Goal: Task Accomplishment & Management: Manage account settings

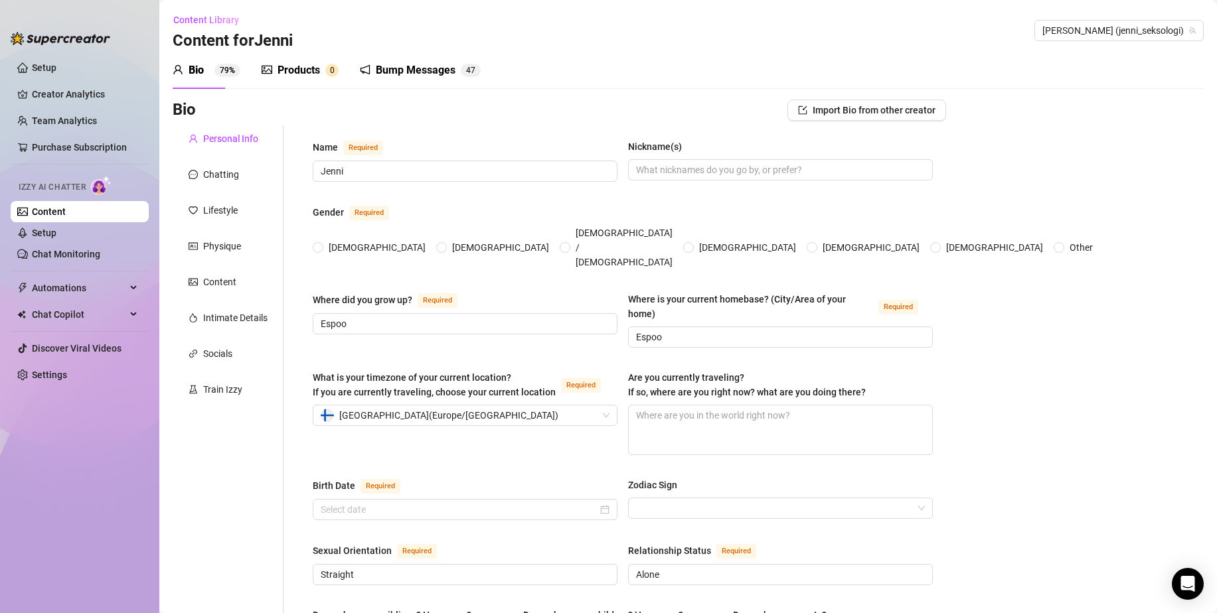
radio input "true"
type input "[DATE]"
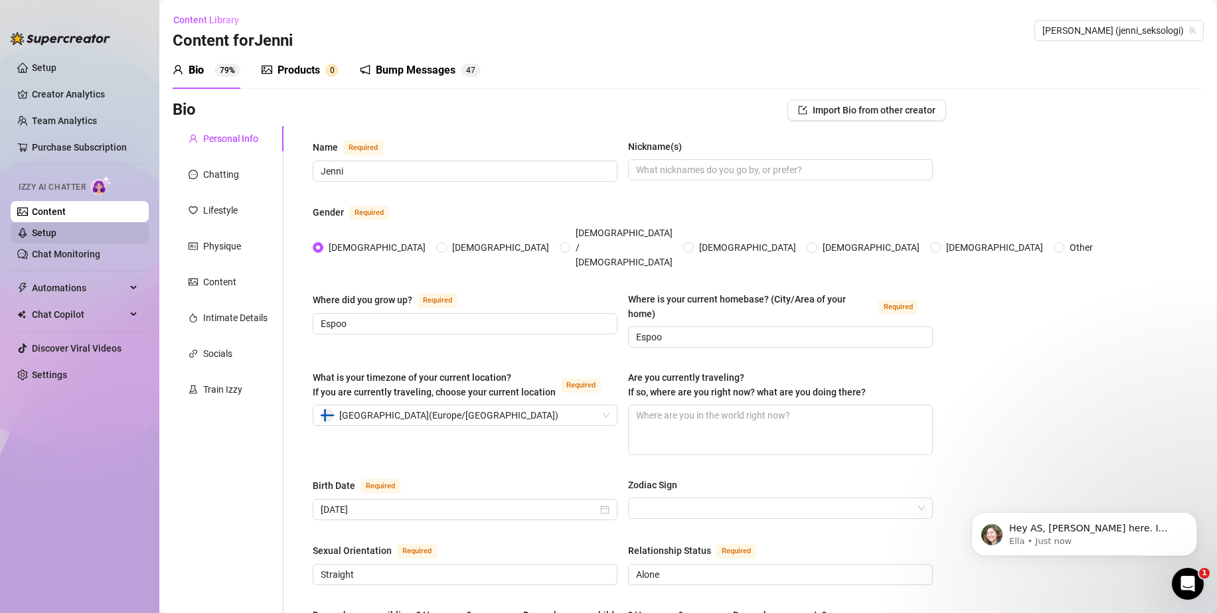
click at [56, 232] on link "Setup" at bounding box center [44, 233] width 25 height 11
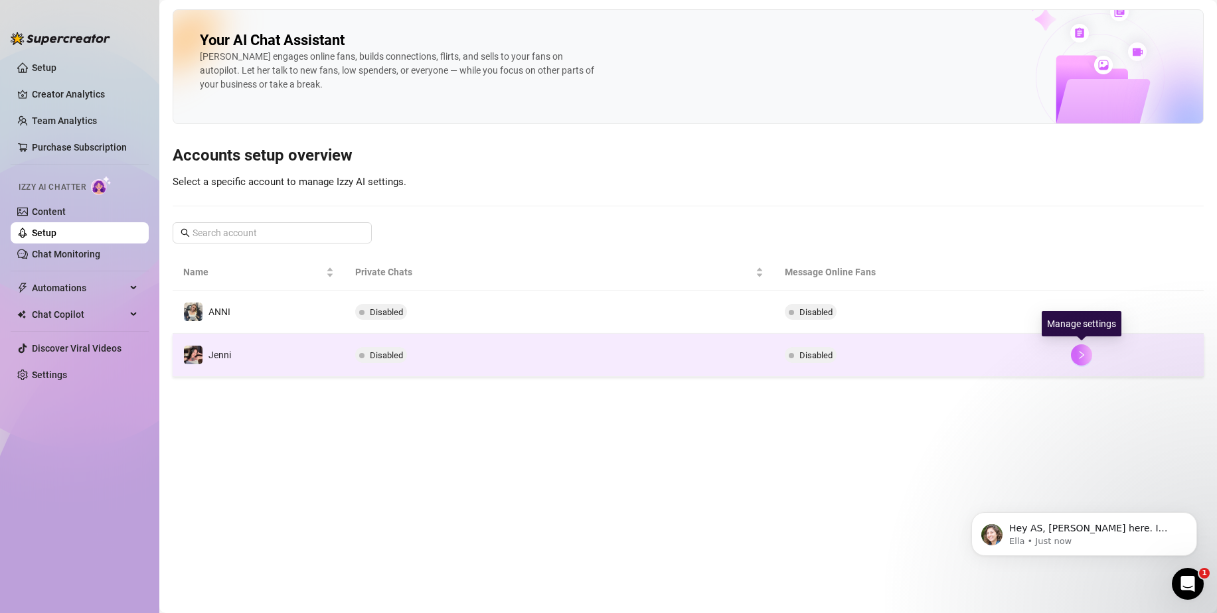
click at [1083, 356] on icon "right" at bounding box center [1081, 355] width 5 height 8
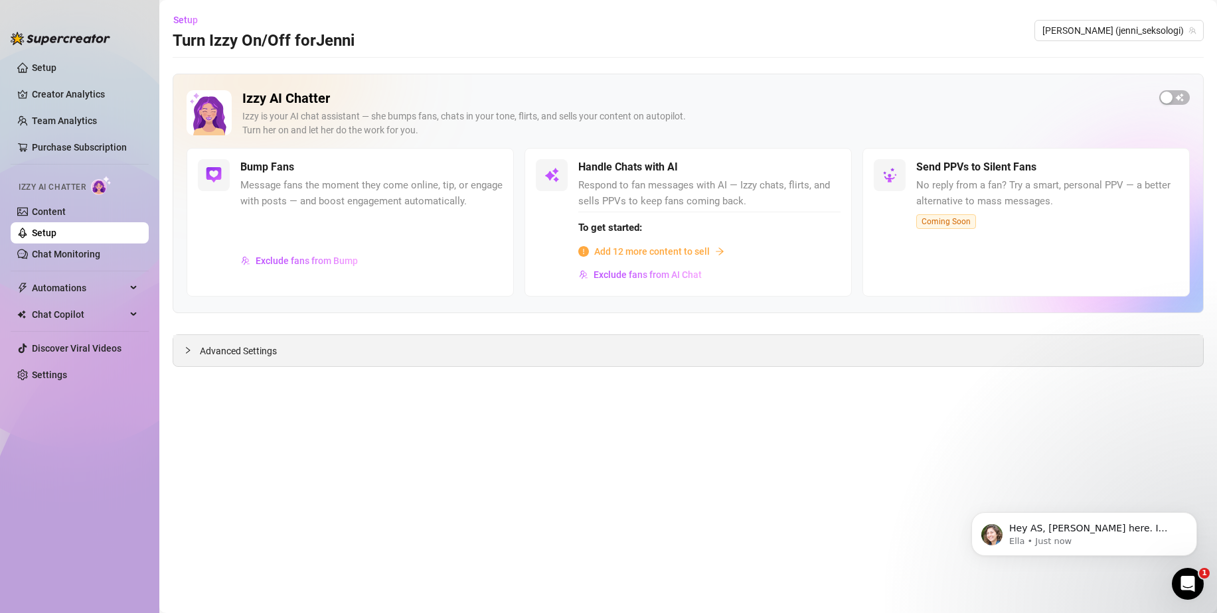
click at [250, 352] on span "Advanced Settings" at bounding box center [238, 351] width 77 height 15
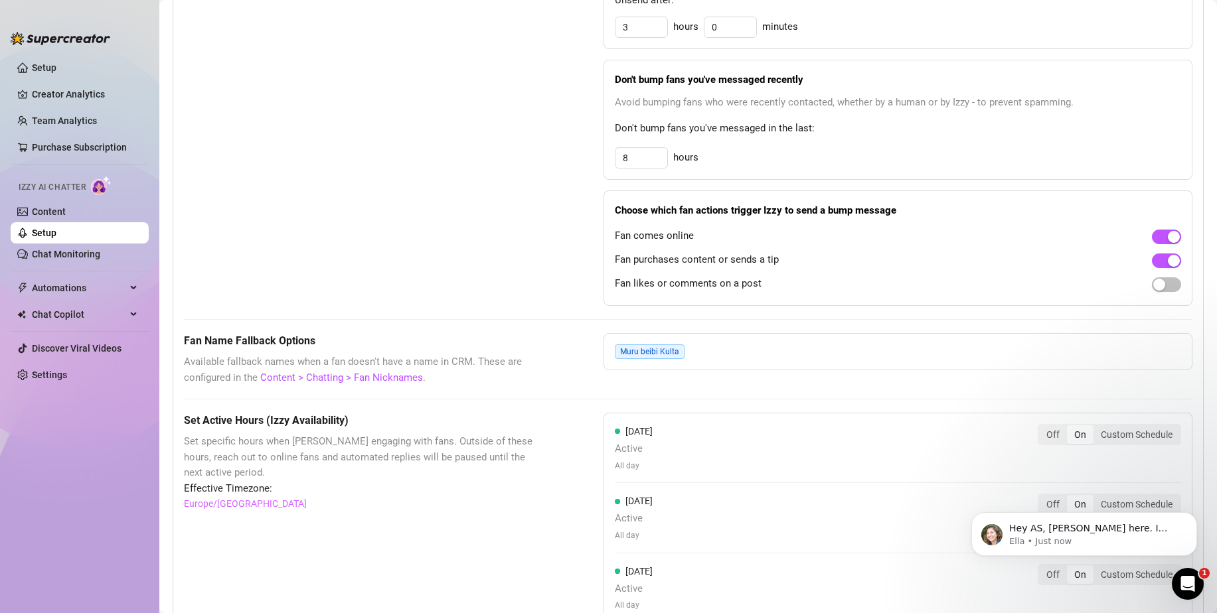
scroll to position [748, 0]
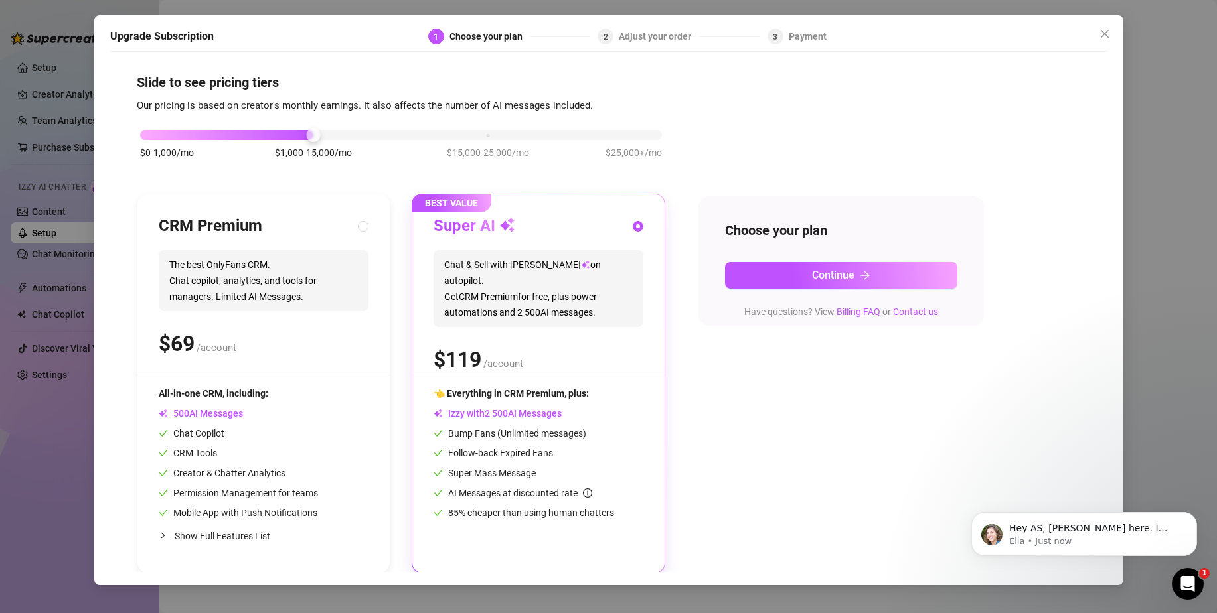
scroll to position [5, 0]
click at [590, 294] on span "Chat & Sell with Izzy on autopilot. Get CRM Premium for free, plus power automa…" at bounding box center [538, 287] width 210 height 77
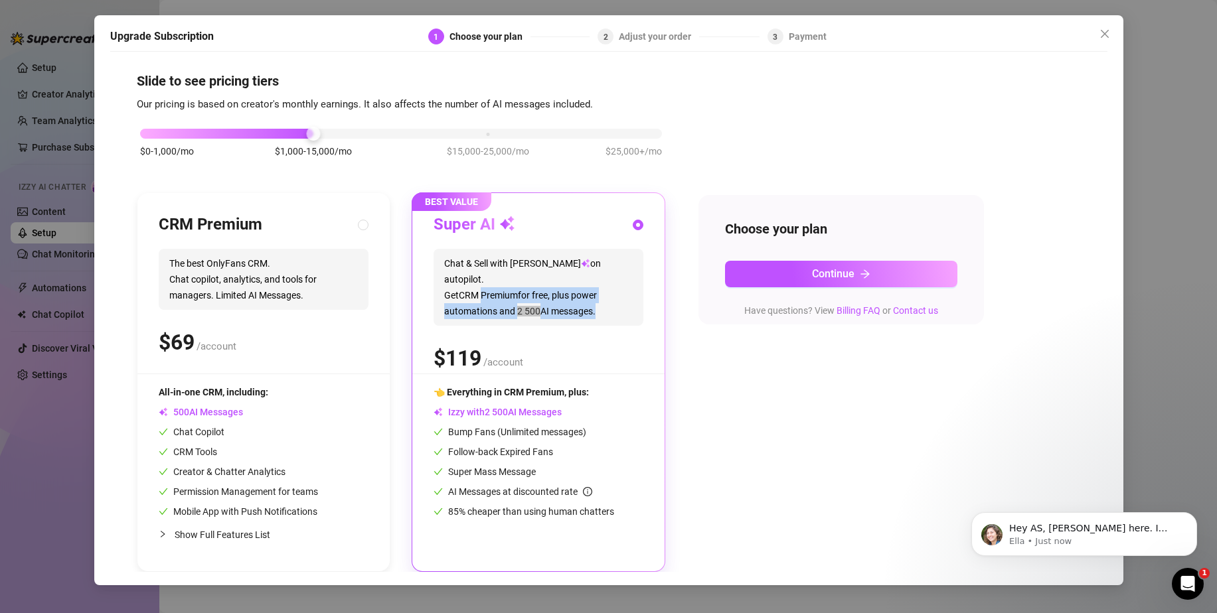
drag, startPoint x: 588, startPoint y: 296, endPoint x: 511, endPoint y: 280, distance: 78.6
click at [511, 280] on span "Chat & Sell with Izzy on autopilot. Get CRM Premium for free, plus power automa…" at bounding box center [538, 287] width 210 height 77
drag, startPoint x: 325, startPoint y: 291, endPoint x: 297, endPoint y: 290, distance: 28.6
click at [297, 290] on span "The best OnlyFans CRM. Chat copilot, analytics, and tools for managers. Limited…" at bounding box center [264, 279] width 210 height 61
radio input "true"
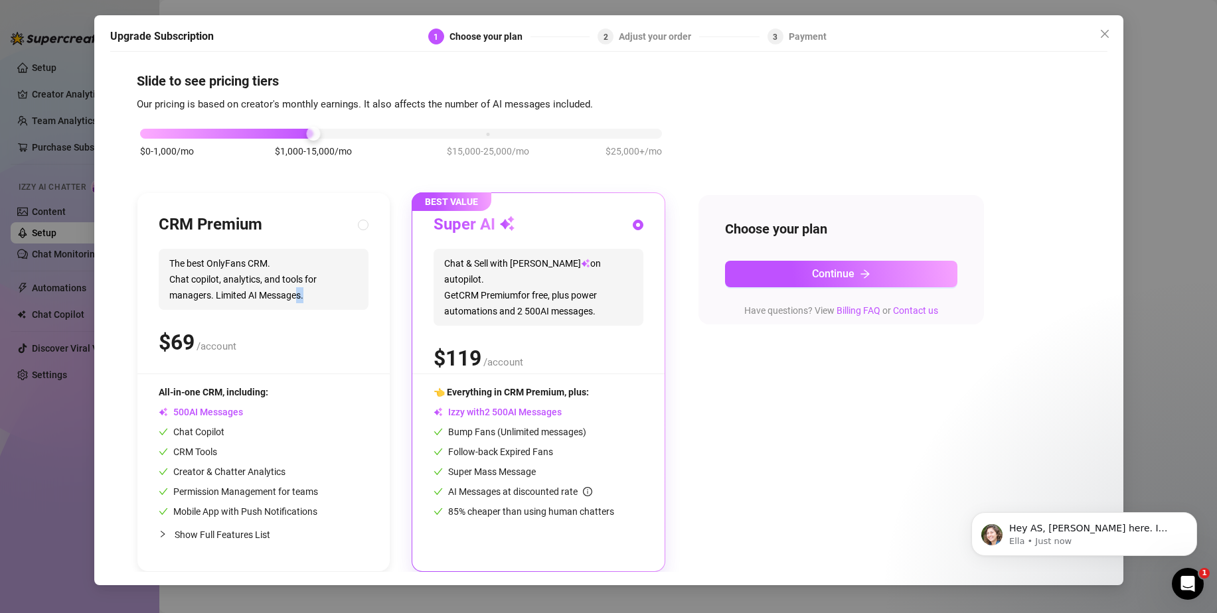
radio input "false"
click at [438, 343] on span "0 1 2 3 4 5 6 7 8 9 0 1 2 3 4 5 6 7 8 9 0 1 2 3 4 5 6 7 8 9" at bounding box center [463, 359] width 57 height 32
radio input "false"
radio input "true"
drag, startPoint x: 422, startPoint y: 343, endPoint x: 481, endPoint y: 347, distance: 59.2
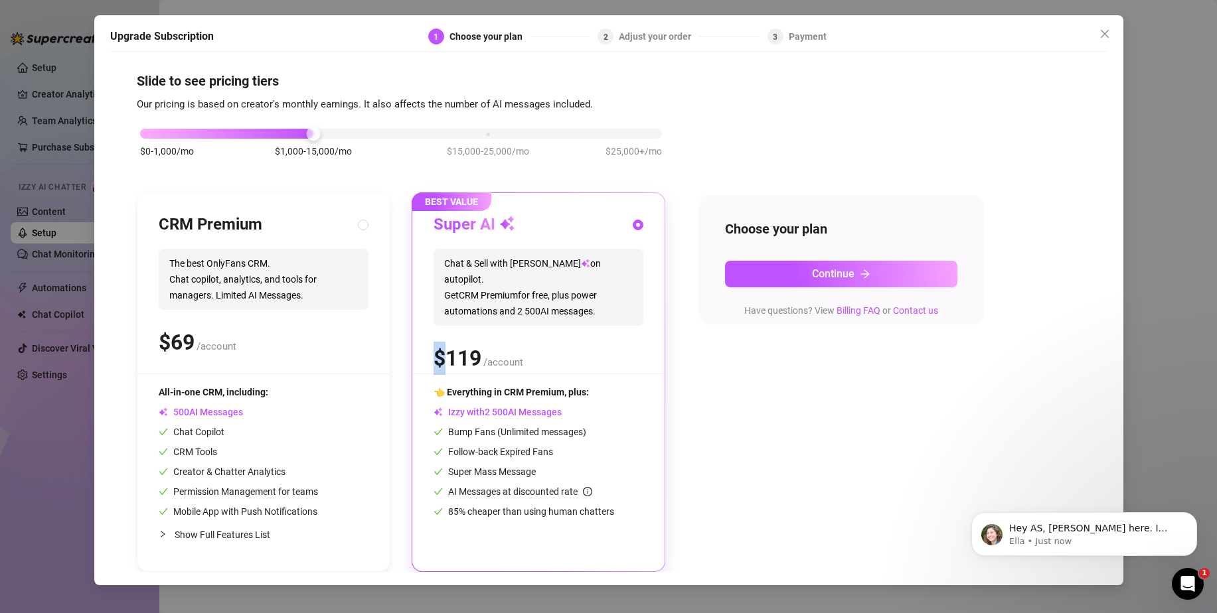
click at [481, 347] on div "BEST VALUE Super AI Chat & Sell with Izzy on autopilot. Get CRM Premium for fre…" at bounding box center [538, 382] width 252 height 378
click at [767, 374] on div "$0-1,000/mo $1,000-15,000/mo $15,000-25,000/mo $25,000+/mo CRM Premium The best…" at bounding box center [609, 342] width 944 height 460
drag, startPoint x: 585, startPoint y: 407, endPoint x: 565, endPoint y: 409, distance: 20.0
click at [584, 408] on div "Izzy with AI Messages" at bounding box center [538, 412] width 210 height 15
drag, startPoint x: 565, startPoint y: 409, endPoint x: 448, endPoint y: 410, distance: 116.8
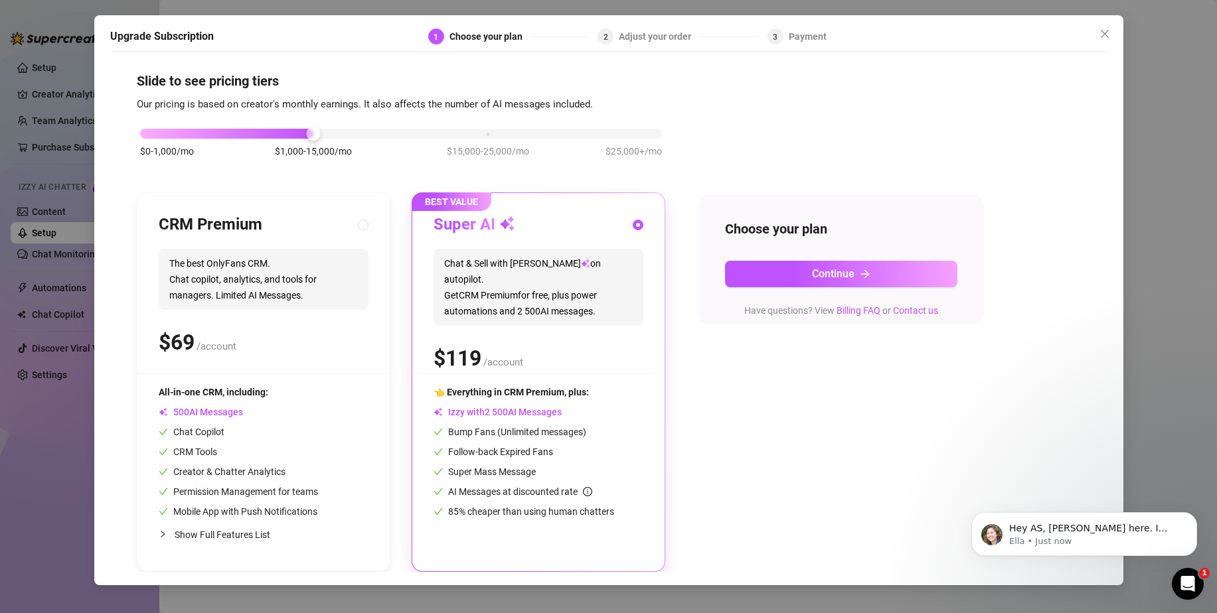
click at [448, 410] on div "Izzy with AI Messages" at bounding box center [538, 412] width 210 height 15
click at [872, 401] on div "$0-1,000/mo $1,000-15,000/mo $15,000-25,000/mo $25,000+/mo CRM Premium The best…" at bounding box center [609, 342] width 944 height 460
click at [1105, 33] on icon "close" at bounding box center [1104, 34] width 8 height 8
